Goal: Task Accomplishment & Management: Use online tool/utility

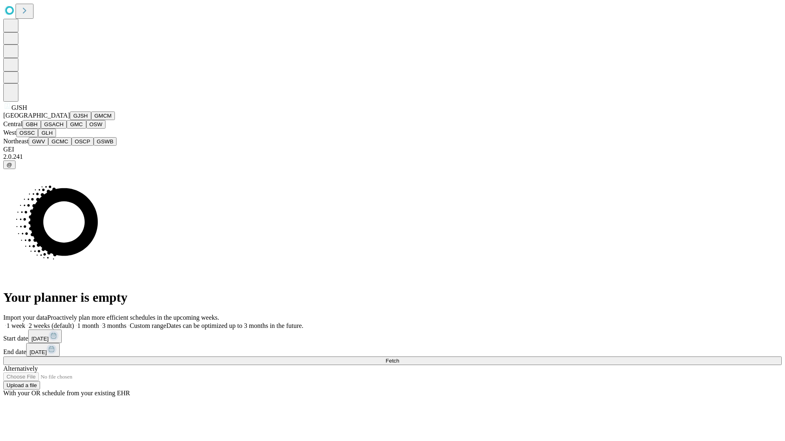
click at [70, 120] on button "GJSH" at bounding box center [80, 116] width 21 height 9
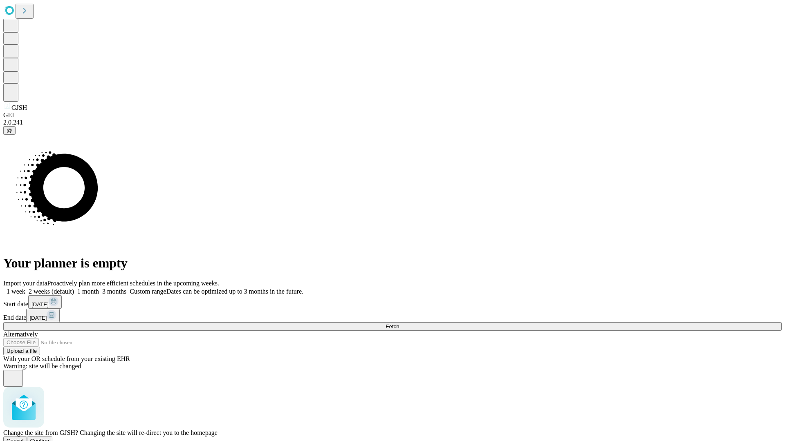
click at [49, 438] on span "Confirm" at bounding box center [39, 441] width 19 height 6
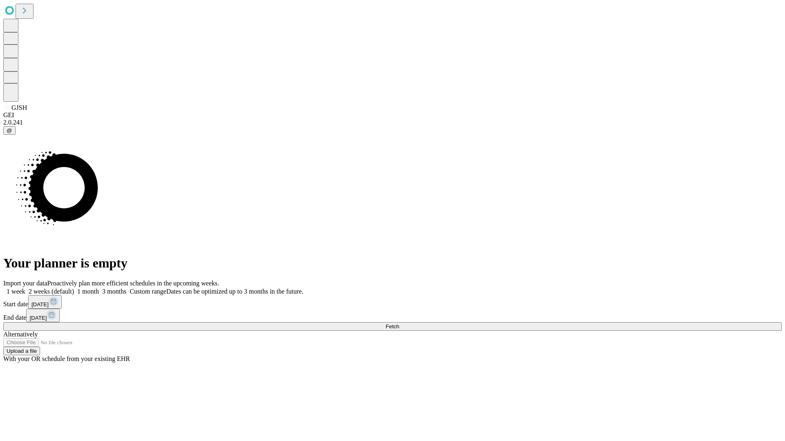
click at [25, 288] on label "1 week" at bounding box center [14, 291] width 22 height 7
click at [399, 324] on span "Fetch" at bounding box center [391, 327] width 13 height 6
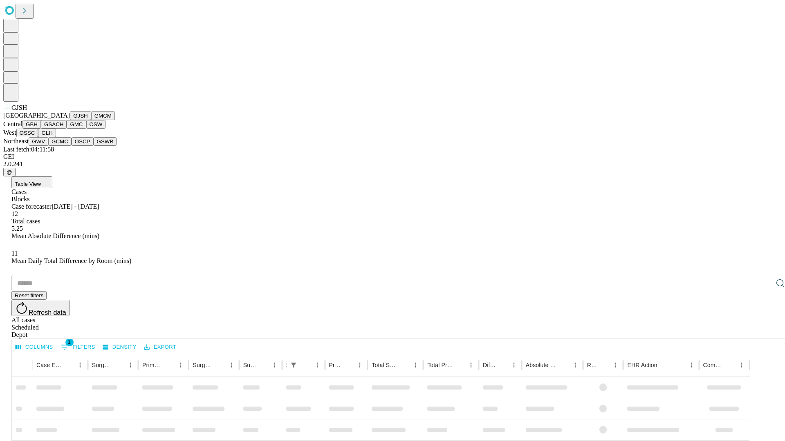
click at [91, 120] on button "GMCM" at bounding box center [103, 116] width 24 height 9
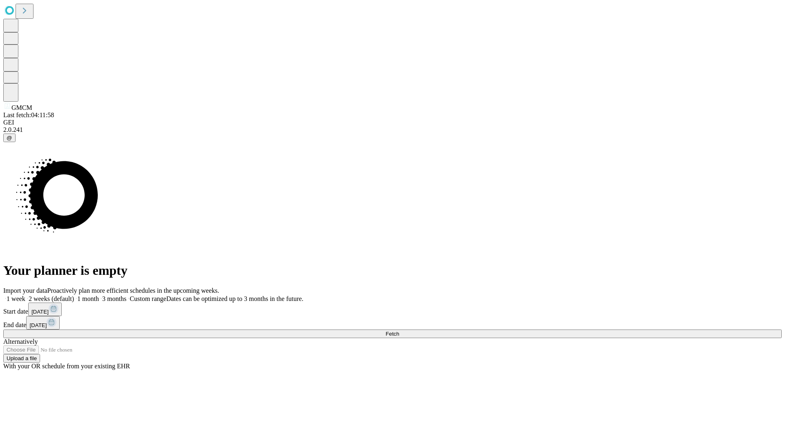
click at [25, 295] on label "1 week" at bounding box center [14, 298] width 22 height 7
click at [399, 331] on span "Fetch" at bounding box center [391, 334] width 13 height 6
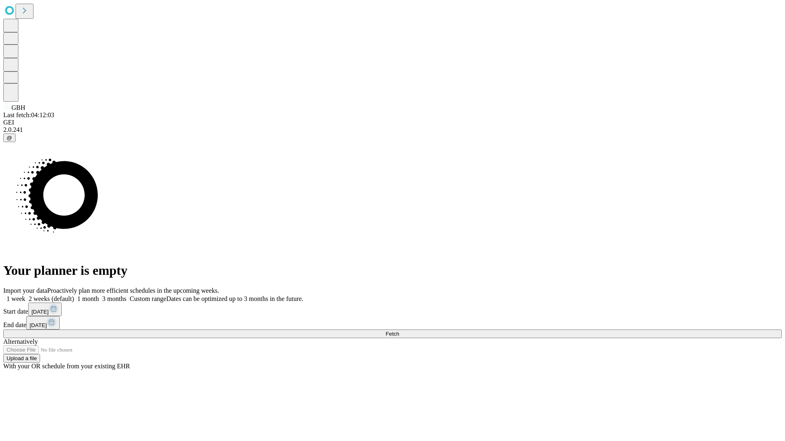
click at [25, 295] on label "1 week" at bounding box center [14, 298] width 22 height 7
click at [399, 331] on span "Fetch" at bounding box center [391, 334] width 13 height 6
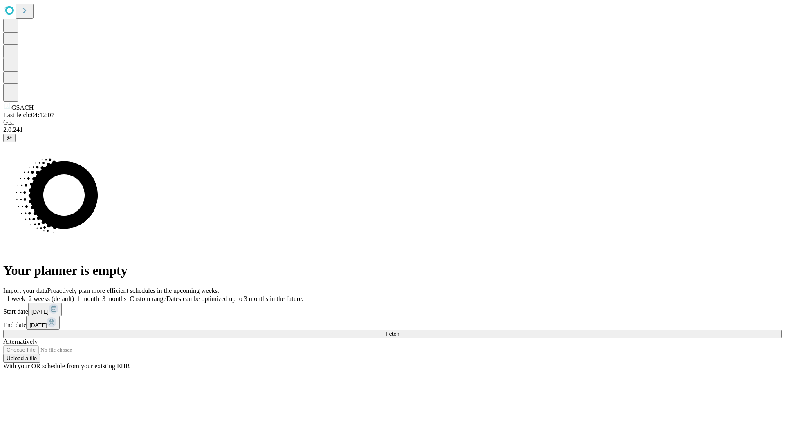
click at [25, 295] on label "1 week" at bounding box center [14, 298] width 22 height 7
click at [399, 331] on span "Fetch" at bounding box center [391, 334] width 13 height 6
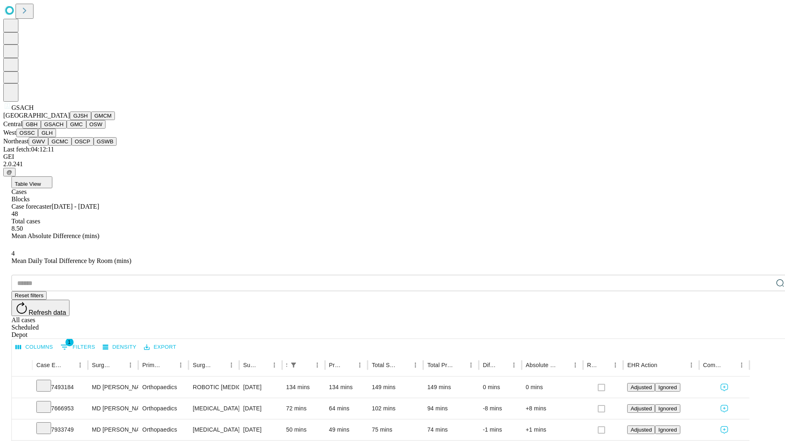
click at [67, 129] on button "GMC" at bounding box center [76, 124] width 19 height 9
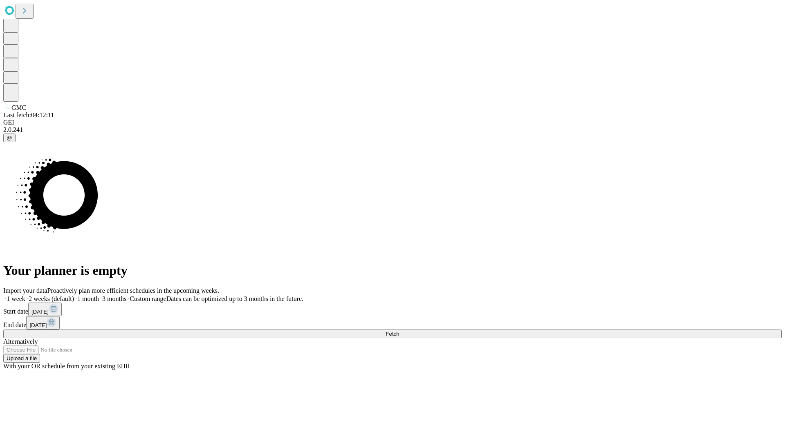
click at [399, 331] on span "Fetch" at bounding box center [391, 334] width 13 height 6
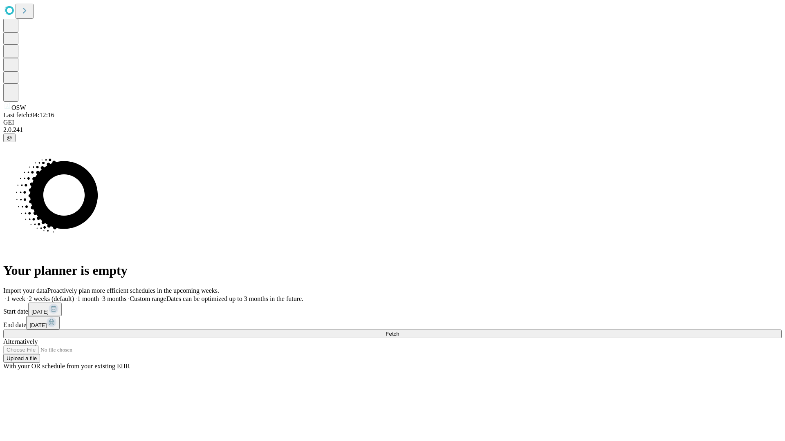
click at [25, 295] on label "1 week" at bounding box center [14, 298] width 22 height 7
click at [399, 331] on span "Fetch" at bounding box center [391, 334] width 13 height 6
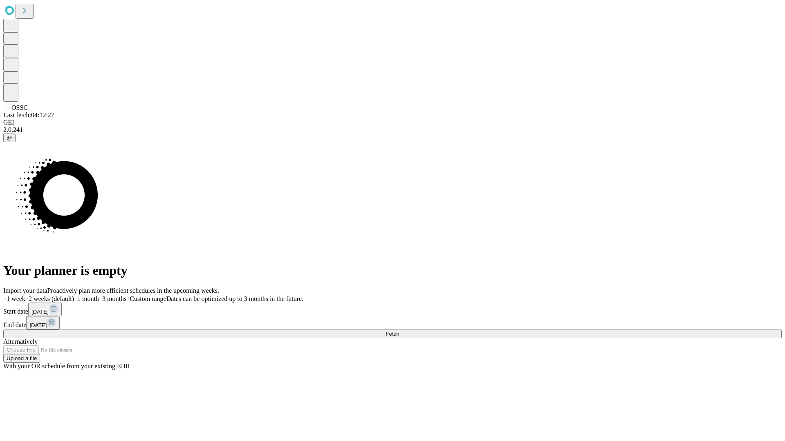
click at [25, 295] on label "1 week" at bounding box center [14, 298] width 22 height 7
click at [399, 331] on span "Fetch" at bounding box center [391, 334] width 13 height 6
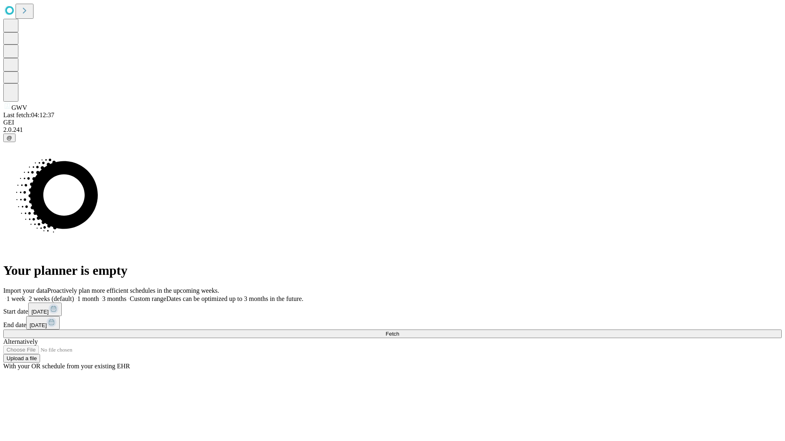
click at [25, 295] on label "1 week" at bounding box center [14, 298] width 22 height 7
click at [399, 331] on span "Fetch" at bounding box center [391, 334] width 13 height 6
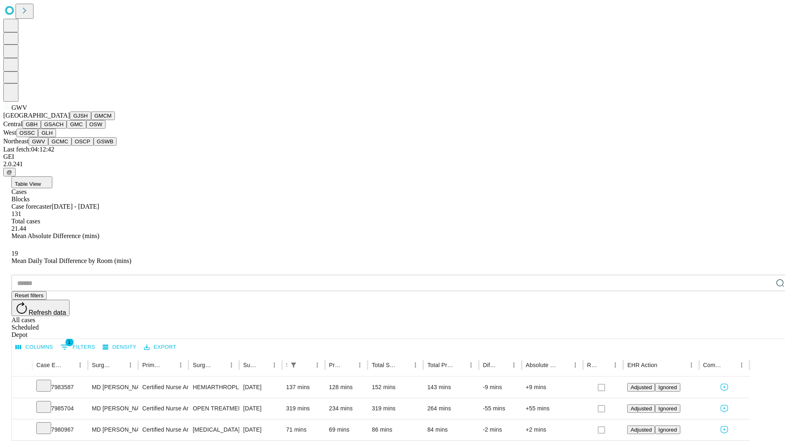
click at [63, 146] on button "GCMC" at bounding box center [59, 141] width 23 height 9
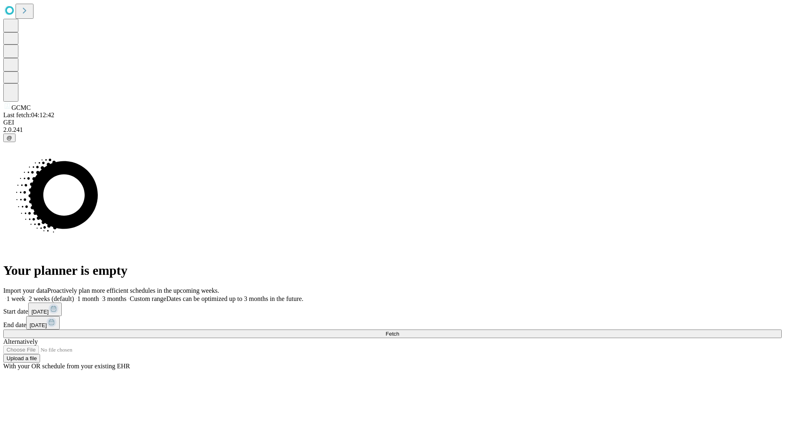
click at [25, 295] on label "1 week" at bounding box center [14, 298] width 22 height 7
click at [399, 331] on span "Fetch" at bounding box center [391, 334] width 13 height 6
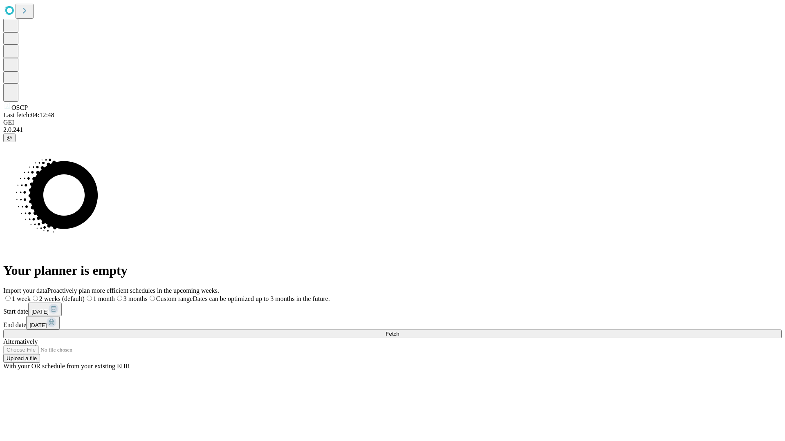
click at [31, 295] on label "1 week" at bounding box center [16, 298] width 27 height 7
click at [399, 331] on span "Fetch" at bounding box center [391, 334] width 13 height 6
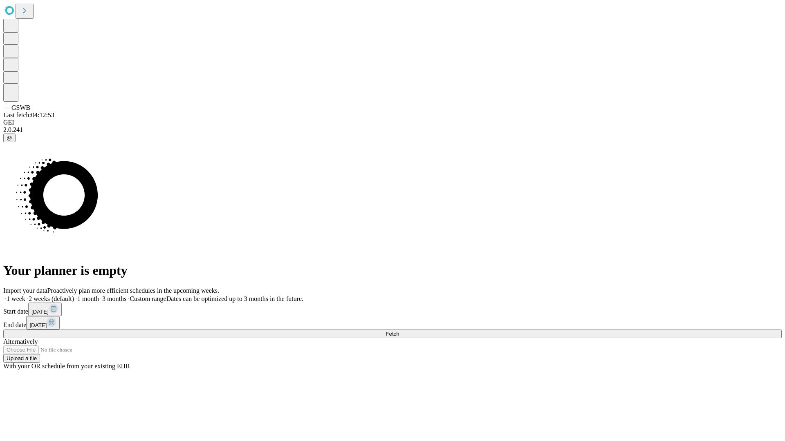
click at [399, 331] on span "Fetch" at bounding box center [391, 334] width 13 height 6
